Goal: Task Accomplishment & Management: Complete application form

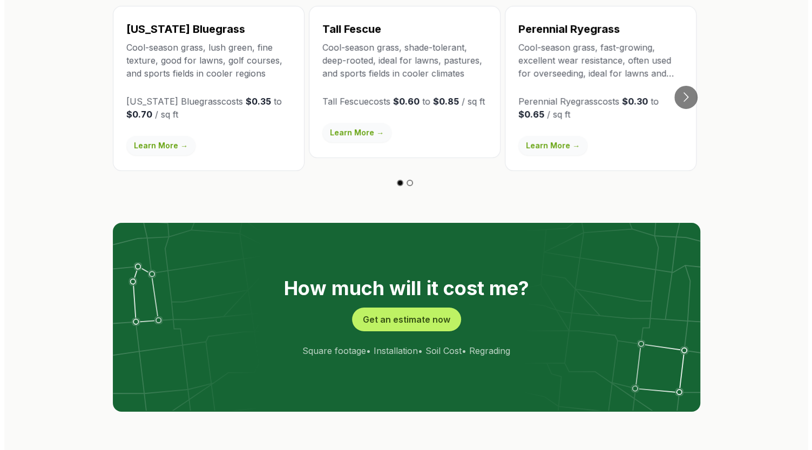
scroll to position [2101, 0]
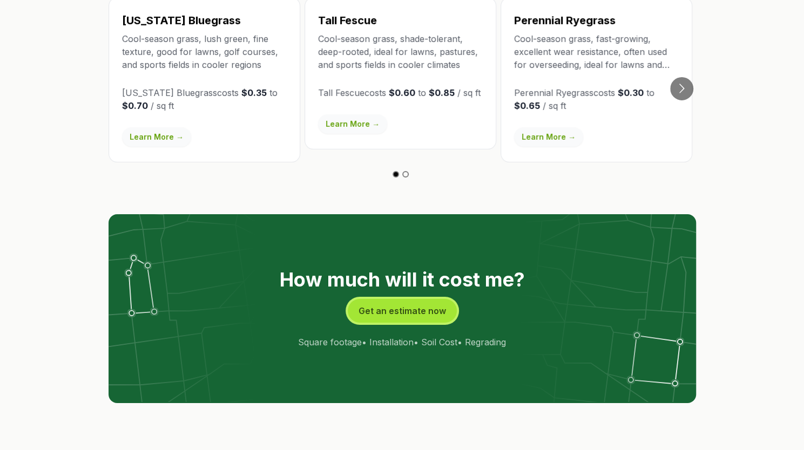
click at [386, 299] on button "Get an estimate now" at bounding box center [402, 311] width 109 height 24
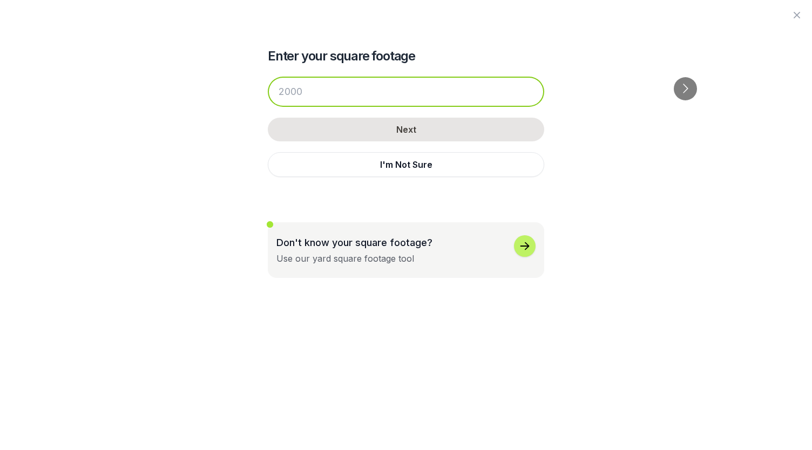
click at [413, 97] on input "number" at bounding box center [406, 92] width 276 height 30
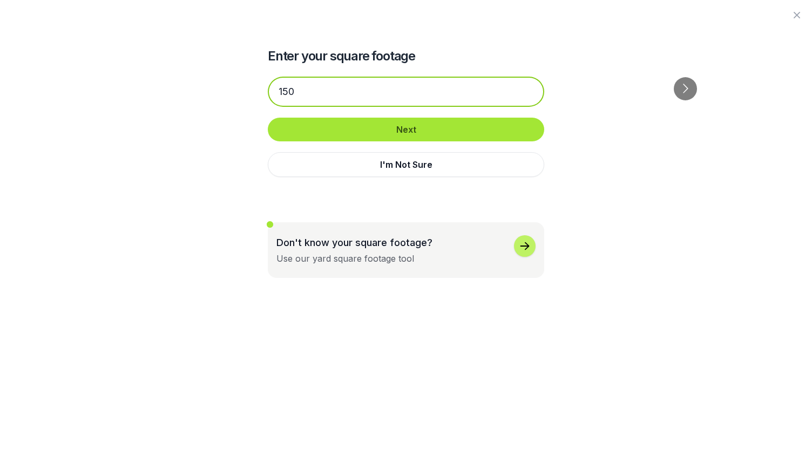
type input "150"
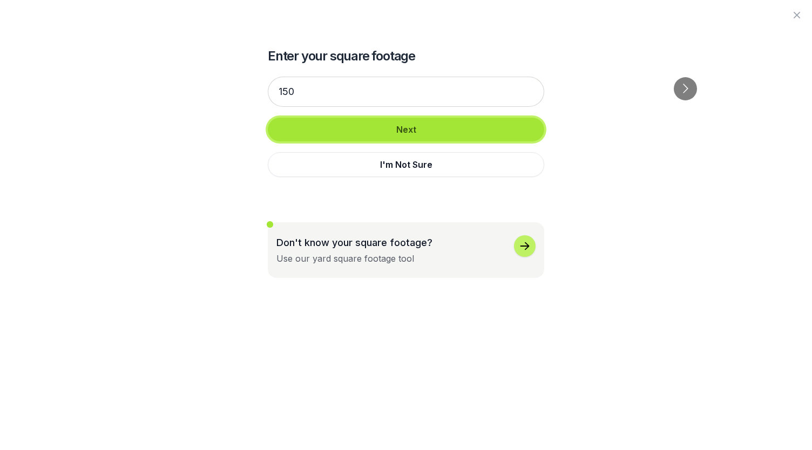
click at [395, 132] on button "Next" at bounding box center [406, 130] width 276 height 24
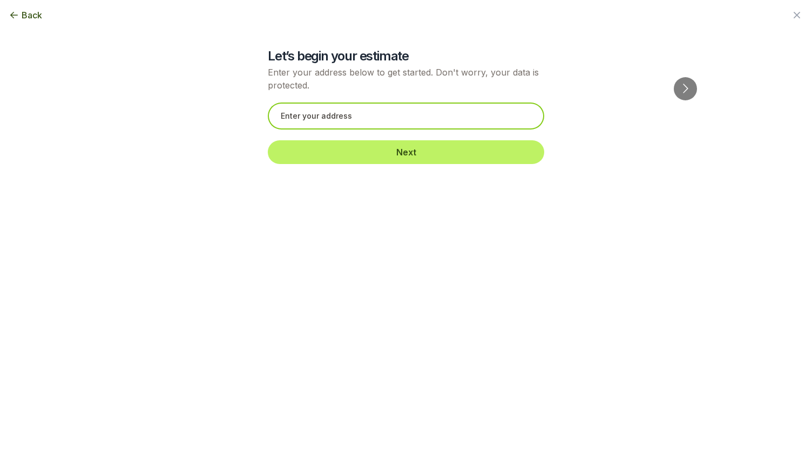
click at [391, 127] on input "text" at bounding box center [406, 116] width 276 height 27
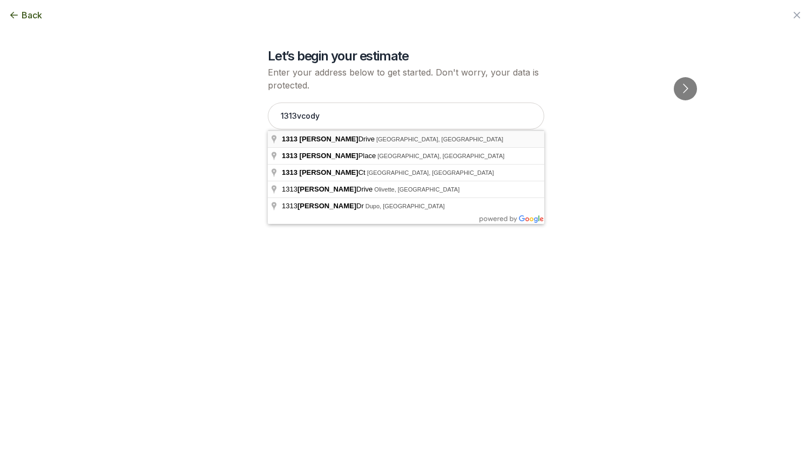
type input "[STREET_ADDRESS]"
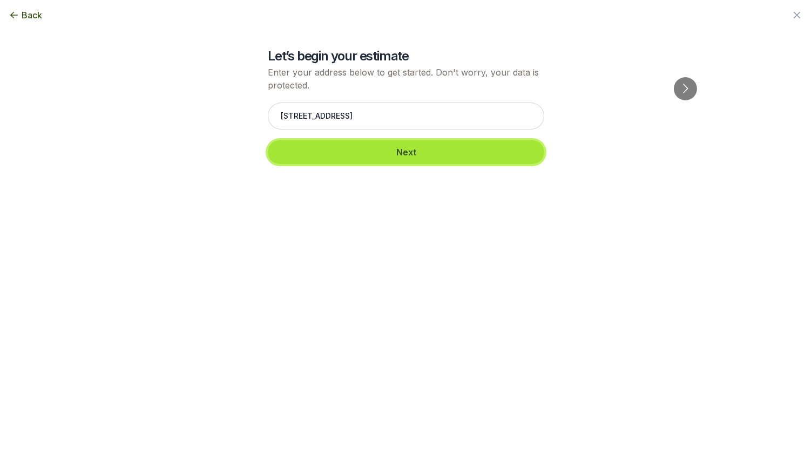
click at [377, 151] on button "Next" at bounding box center [406, 152] width 276 height 24
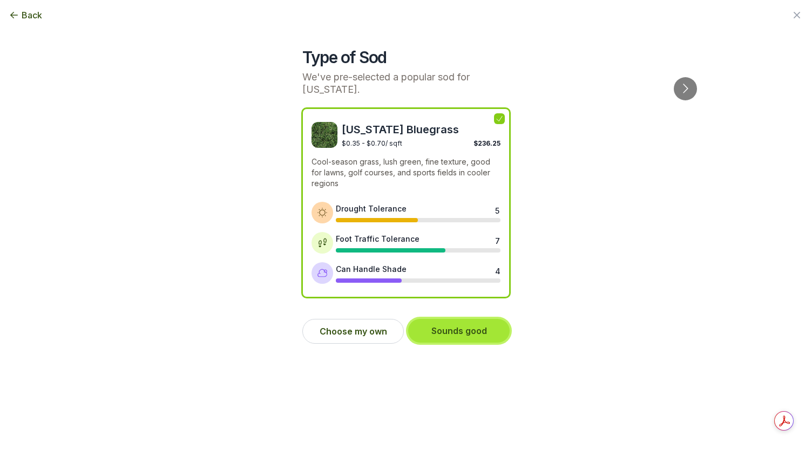
click at [455, 323] on button "Sounds good" at bounding box center [459, 331] width 102 height 24
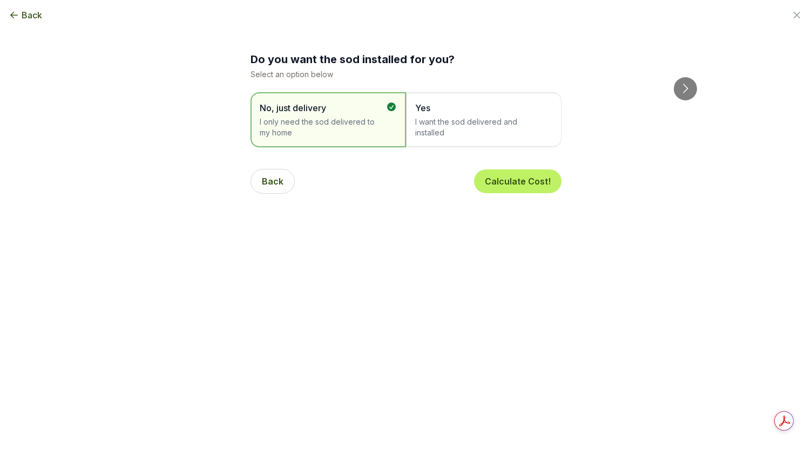
click at [456, 125] on span "I want the sod delivered and installed" at bounding box center [478, 128] width 126 height 22
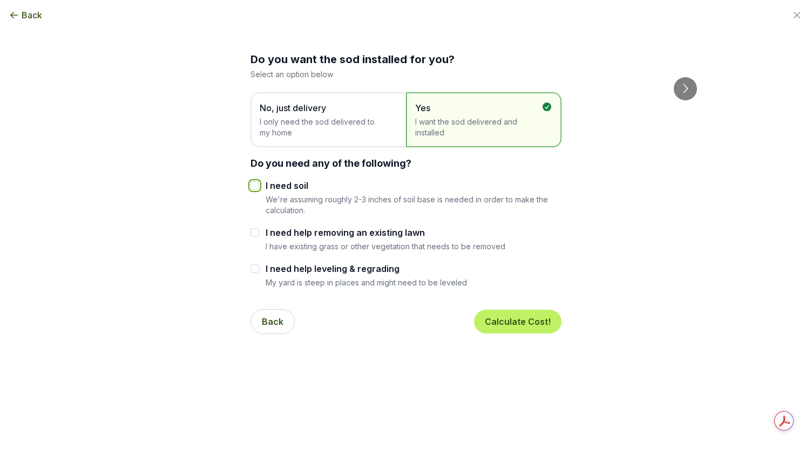
click at [255, 187] on input "I need soil" at bounding box center [255, 185] width 9 height 9
checkbox input "true"
click at [256, 237] on div at bounding box center [255, 232] width 9 height 13
click at [259, 235] on div "I need help removing an existing lawn I have existing grass or other vegetation…" at bounding box center [406, 238] width 311 height 25
click at [252, 232] on input "I need help removing an existing lawn" at bounding box center [255, 232] width 9 height 9
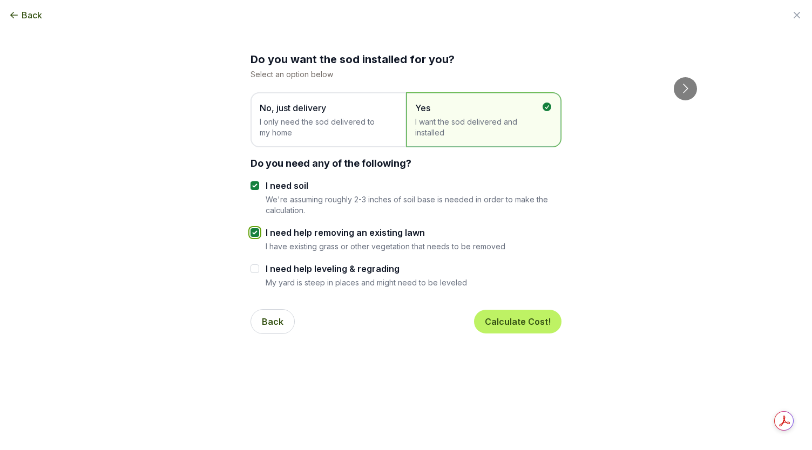
checkbox input "true"
click at [259, 269] on div "I need help leveling & regrading My yard is steep in places and might need to b…" at bounding box center [406, 274] width 311 height 25
click at [258, 270] on input "I need help leveling & regrading" at bounding box center [255, 269] width 9 height 9
checkbox input "true"
click at [507, 319] on button "Calculate Cost!" at bounding box center [517, 322] width 87 height 24
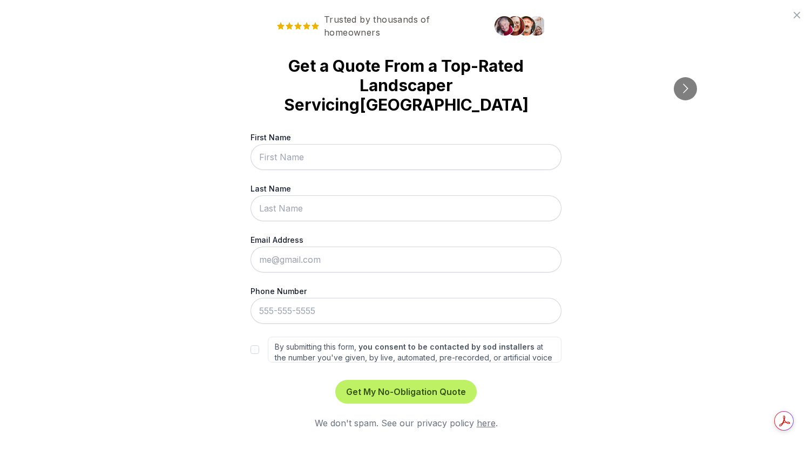
click at [410, 144] on input "First Name" at bounding box center [406, 157] width 311 height 26
type input "[PERSON_NAME]"
click at [219, 193] on div "Trusted by thousands of homeowners Get a Quote From a Top-Rated Landscaper Serv…" at bounding box center [406, 225] width 812 height 450
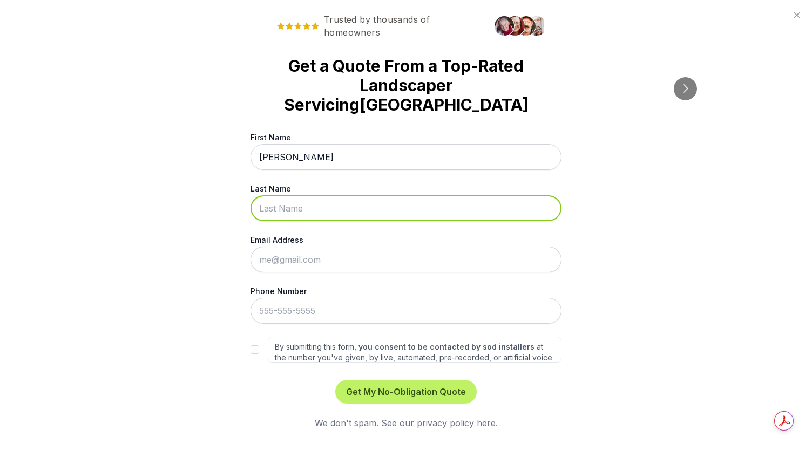
click at [274, 195] on input "Last Name" at bounding box center [406, 208] width 311 height 26
type input "[PERSON_NAME]"
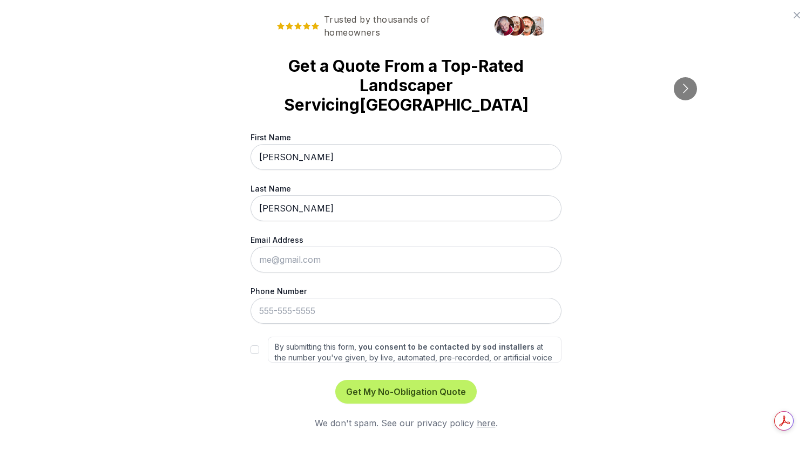
click at [177, 235] on div "Trusted by thousands of homeowners Get a Quote From a Top-Rated Landscaper Serv…" at bounding box center [406, 225] width 812 height 450
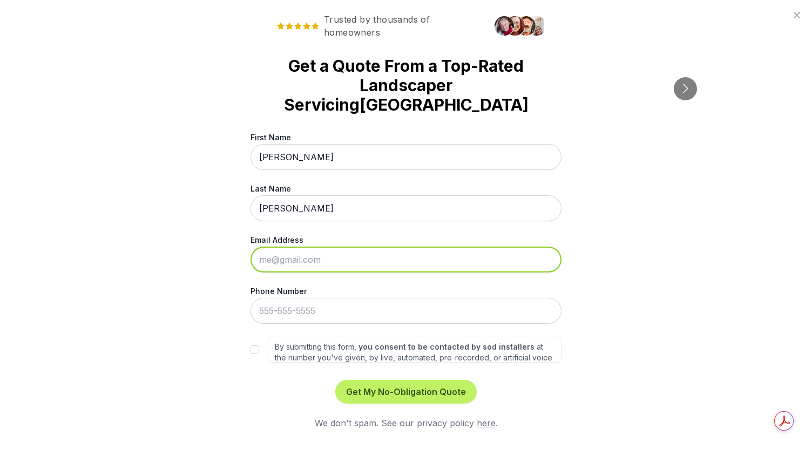
click at [263, 247] on input "Email Address" at bounding box center [406, 260] width 311 height 26
type input "[EMAIL_ADDRESS][DOMAIN_NAME]"
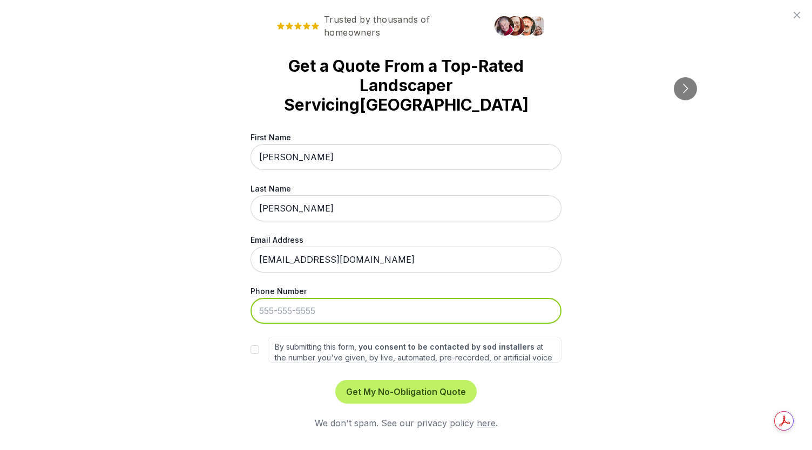
type input "[PHONE_NUMBER]"
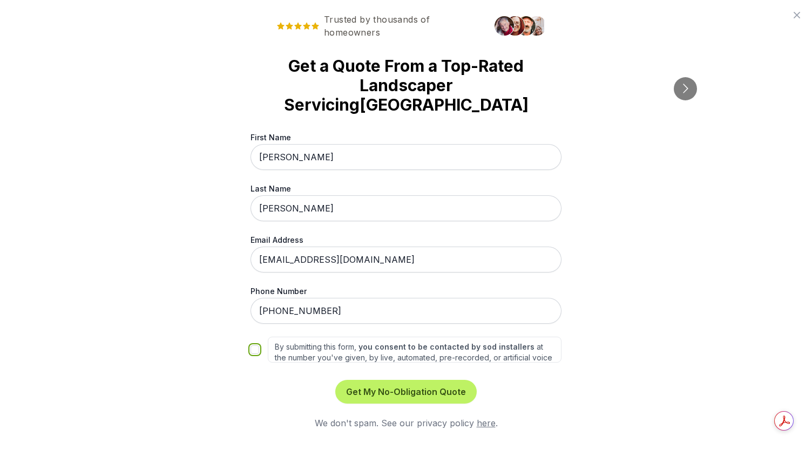
click at [251, 346] on input "By submitting this form, you consent to be contacted by sod installers at the n…" at bounding box center [255, 350] width 9 height 9
checkbox input "true"
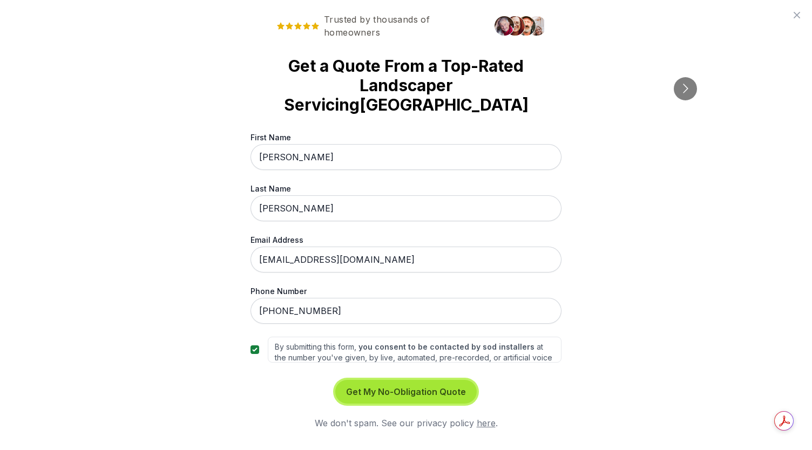
click at [394, 380] on button "Get My No-Obligation Quote" at bounding box center [405, 392] width 141 height 24
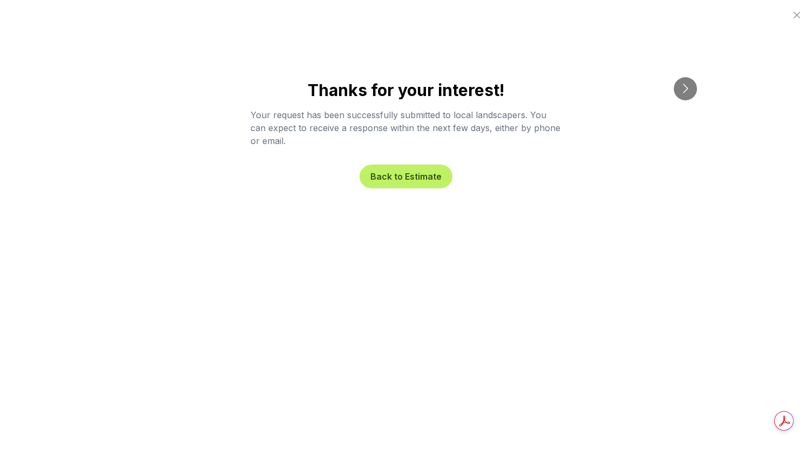
click at [669, 138] on div "Thanks for your interest! Your request has been successfully submitted to local…" at bounding box center [406, 225] width 812 height 450
click at [416, 168] on button "Back to Estimate" at bounding box center [406, 177] width 93 height 24
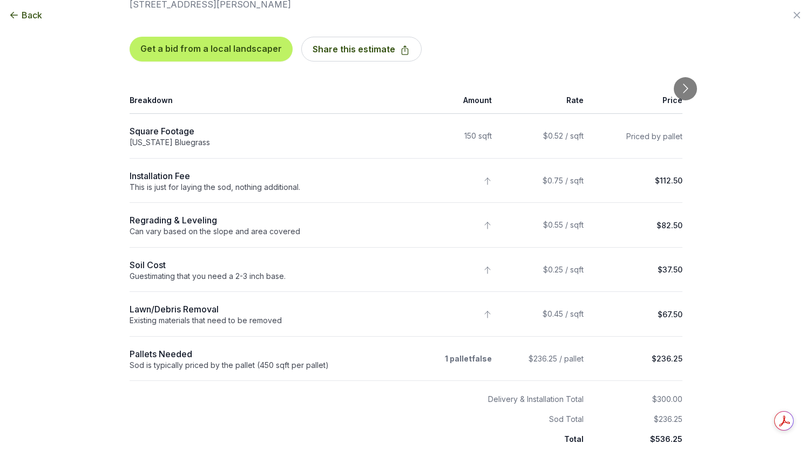
scroll to position [0, 0]
